Goal: Transaction & Acquisition: Purchase product/service

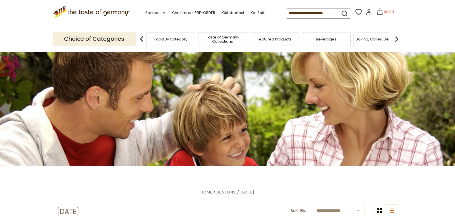
click at [398, 39] on img at bounding box center [396, 38] width 11 height 11
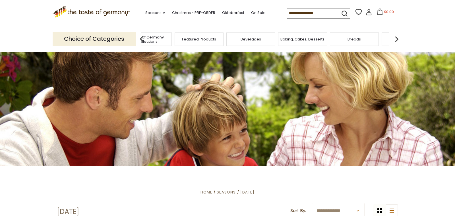
click at [398, 39] on img at bounding box center [396, 38] width 11 height 11
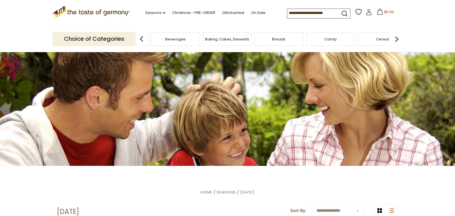
click at [398, 39] on img at bounding box center [396, 38] width 11 height 11
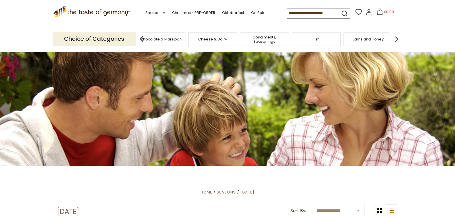
click at [398, 39] on img at bounding box center [396, 38] width 11 height 11
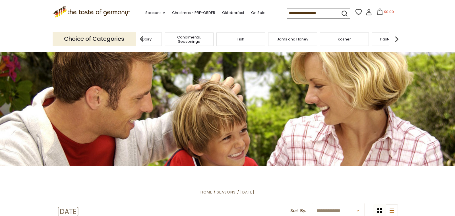
click at [398, 39] on img at bounding box center [396, 38] width 11 height 11
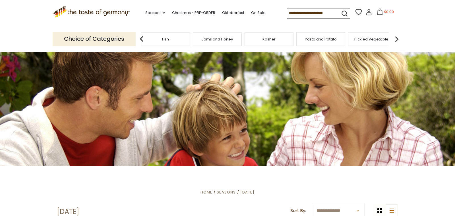
click at [398, 39] on img at bounding box center [396, 38] width 11 height 11
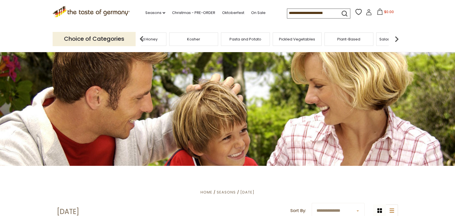
click at [398, 39] on img at bounding box center [396, 38] width 11 height 11
click at [356, 39] on span "Sausages" at bounding box center [353, 39] width 19 height 4
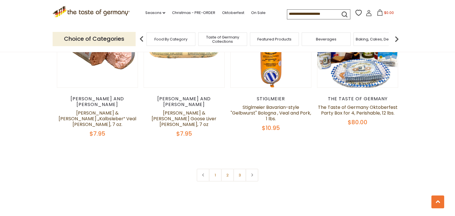
scroll to position [1391, 0]
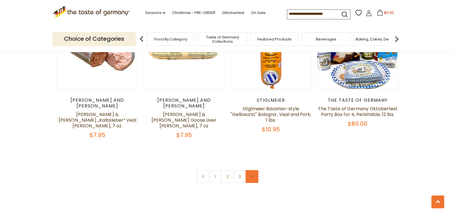
click at [254, 170] on link at bounding box center [252, 176] width 13 height 13
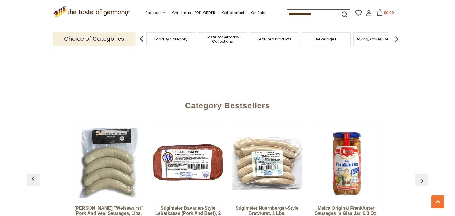
scroll to position [1530, 0]
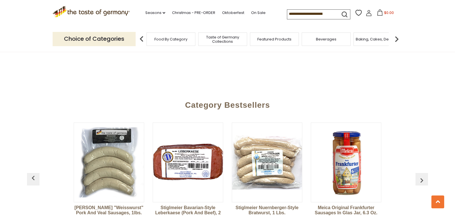
click at [422, 175] on img "button" at bounding box center [421, 179] width 9 height 9
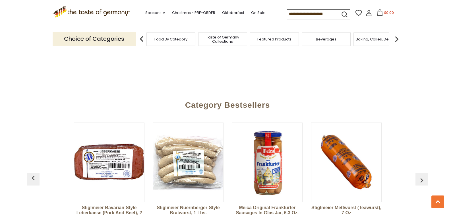
click at [422, 175] on img "button" at bounding box center [421, 179] width 9 height 9
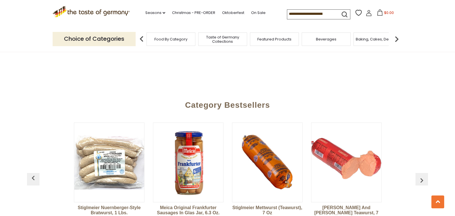
click at [422, 175] on img "button" at bounding box center [421, 179] width 9 height 9
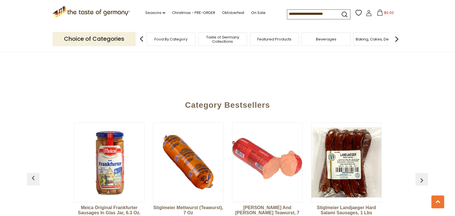
click at [422, 175] on img "button" at bounding box center [421, 179] width 9 height 9
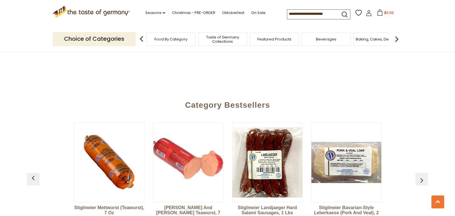
click at [422, 175] on img "button" at bounding box center [421, 179] width 9 height 9
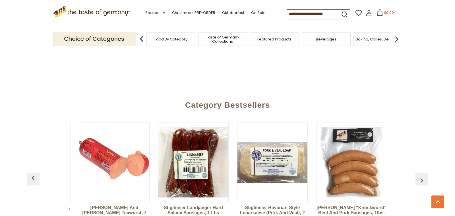
scroll to position [0, 395]
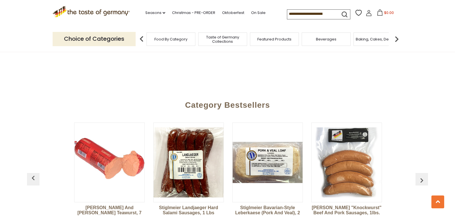
click at [422, 175] on img "button" at bounding box center [421, 179] width 9 height 9
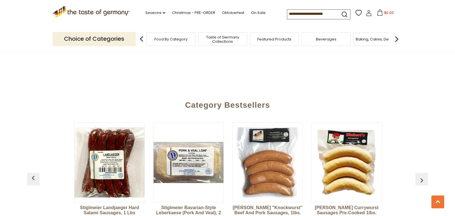
click at [422, 175] on img "button" at bounding box center [421, 179] width 9 height 9
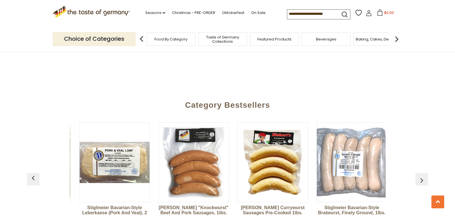
scroll to position [0, 553]
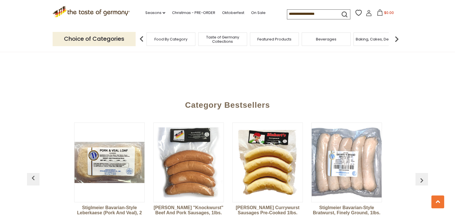
click at [422, 175] on img "button" at bounding box center [421, 179] width 9 height 9
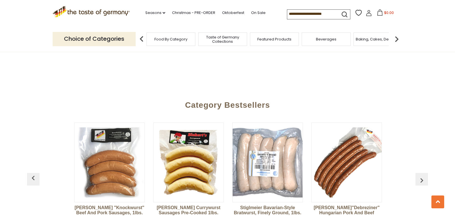
click at [422, 175] on img "button" at bounding box center [421, 179] width 9 height 9
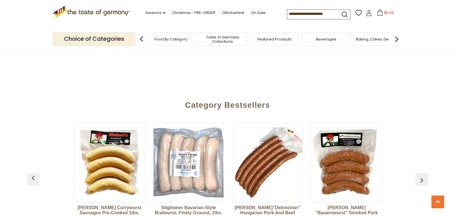
click at [422, 175] on img "button" at bounding box center [421, 179] width 9 height 9
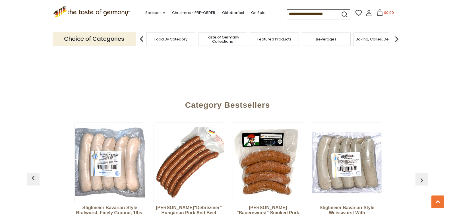
click at [422, 175] on img "button" at bounding box center [421, 179] width 9 height 9
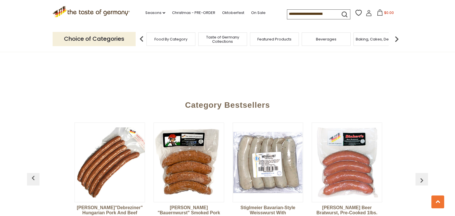
click at [422, 175] on img "button" at bounding box center [421, 179] width 9 height 9
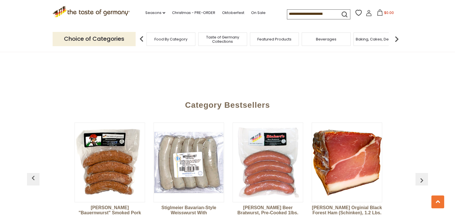
click at [422, 175] on img "button" at bounding box center [421, 179] width 9 height 9
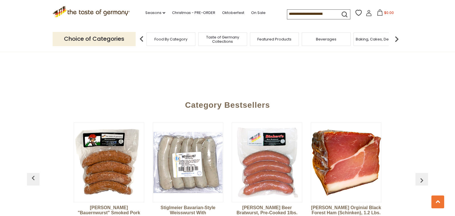
click at [422, 175] on img "button" at bounding box center [421, 179] width 9 height 9
click at [33, 173] on img "button" at bounding box center [33, 177] width 9 height 9
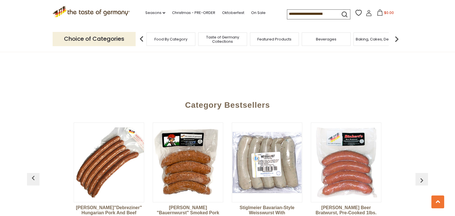
click at [33, 173] on img "button" at bounding box center [33, 177] width 9 height 9
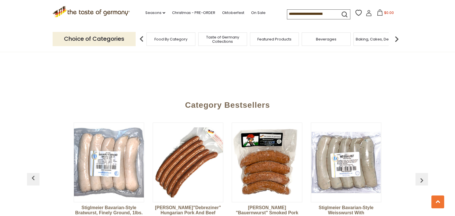
click at [33, 173] on img "button" at bounding box center [33, 177] width 9 height 9
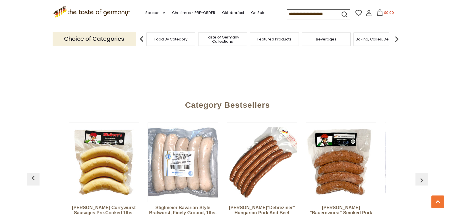
click at [33, 173] on img "button" at bounding box center [33, 177] width 9 height 9
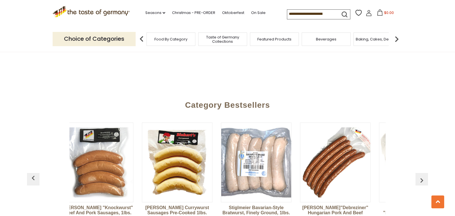
click at [33, 173] on img "button" at bounding box center [33, 177] width 9 height 9
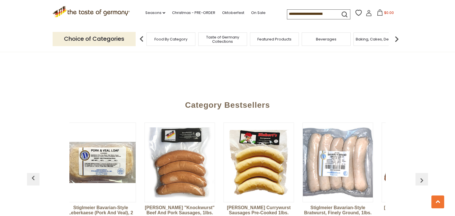
click at [33, 173] on img "button" at bounding box center [33, 177] width 9 height 9
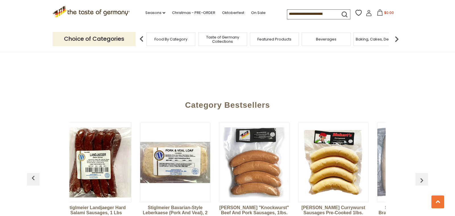
click at [33, 173] on img "button" at bounding box center [33, 177] width 9 height 9
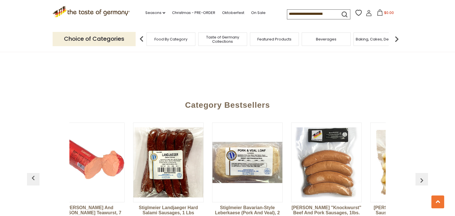
click at [33, 173] on img "button" at bounding box center [33, 177] width 9 height 9
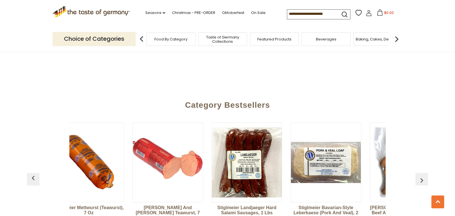
scroll to position [0, 333]
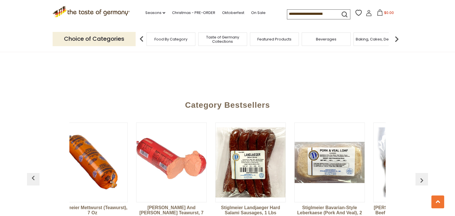
click at [33, 173] on img "button" at bounding box center [33, 177] width 9 height 9
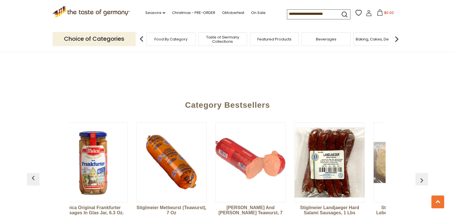
click at [33, 173] on img "button" at bounding box center [33, 177] width 9 height 9
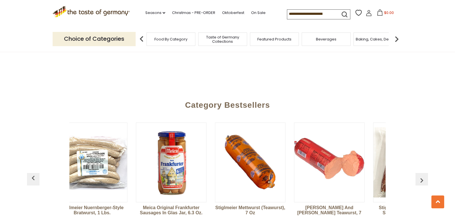
click at [33, 173] on img "button" at bounding box center [33, 177] width 9 height 9
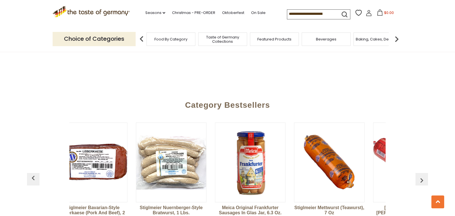
click at [33, 173] on img "button" at bounding box center [33, 177] width 9 height 9
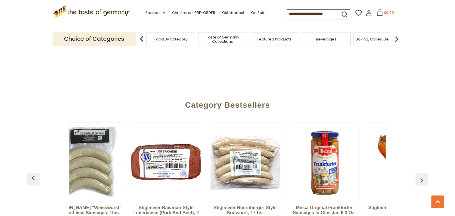
scroll to position [0, 17]
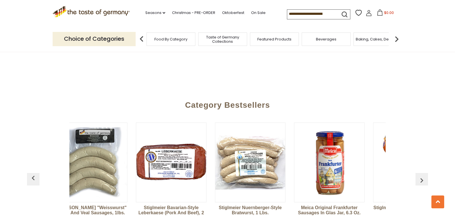
click at [34, 173] on img "button" at bounding box center [33, 177] width 9 height 9
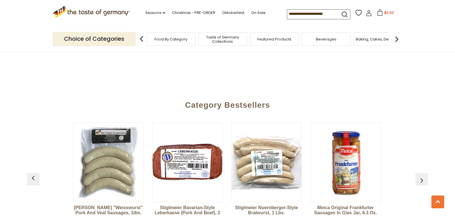
scroll to position [0, 0]
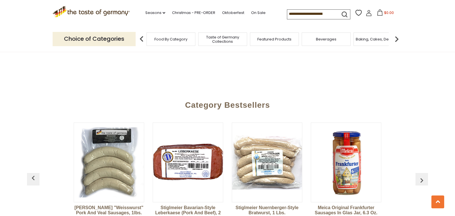
click at [34, 173] on img "button" at bounding box center [33, 177] width 9 height 9
click at [177, 127] on img at bounding box center [188, 162] width 70 height 70
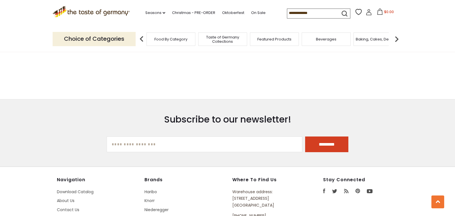
scroll to position [1530, 0]
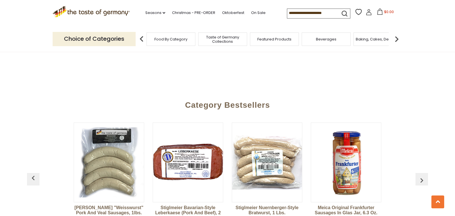
scroll to position [1391, 0]
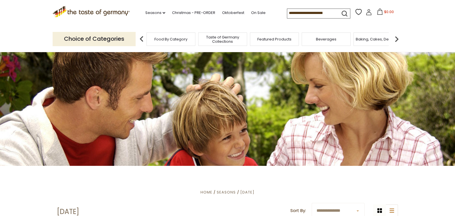
click at [14, 18] on section ".st0{fill:#EDD300;} .st1{fill:#D33E21;} .st0{fill:#EDD300;} .st1{fill:#D33E21;}…" at bounding box center [227, 13] width 455 height 26
